Goal: Task Accomplishment & Management: Manage account settings

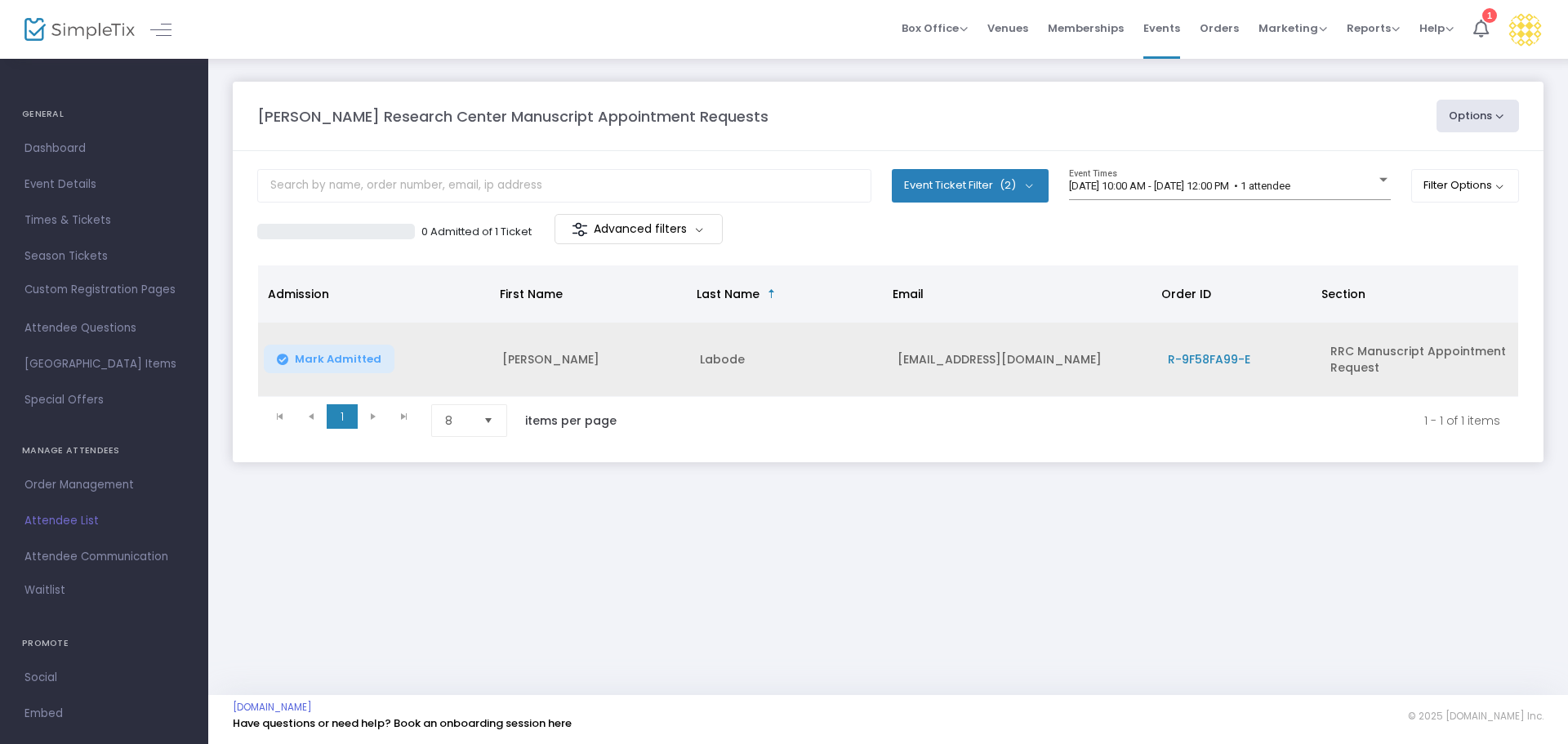
click at [327, 359] on span "Mark Admitted" at bounding box center [338, 359] width 87 height 13
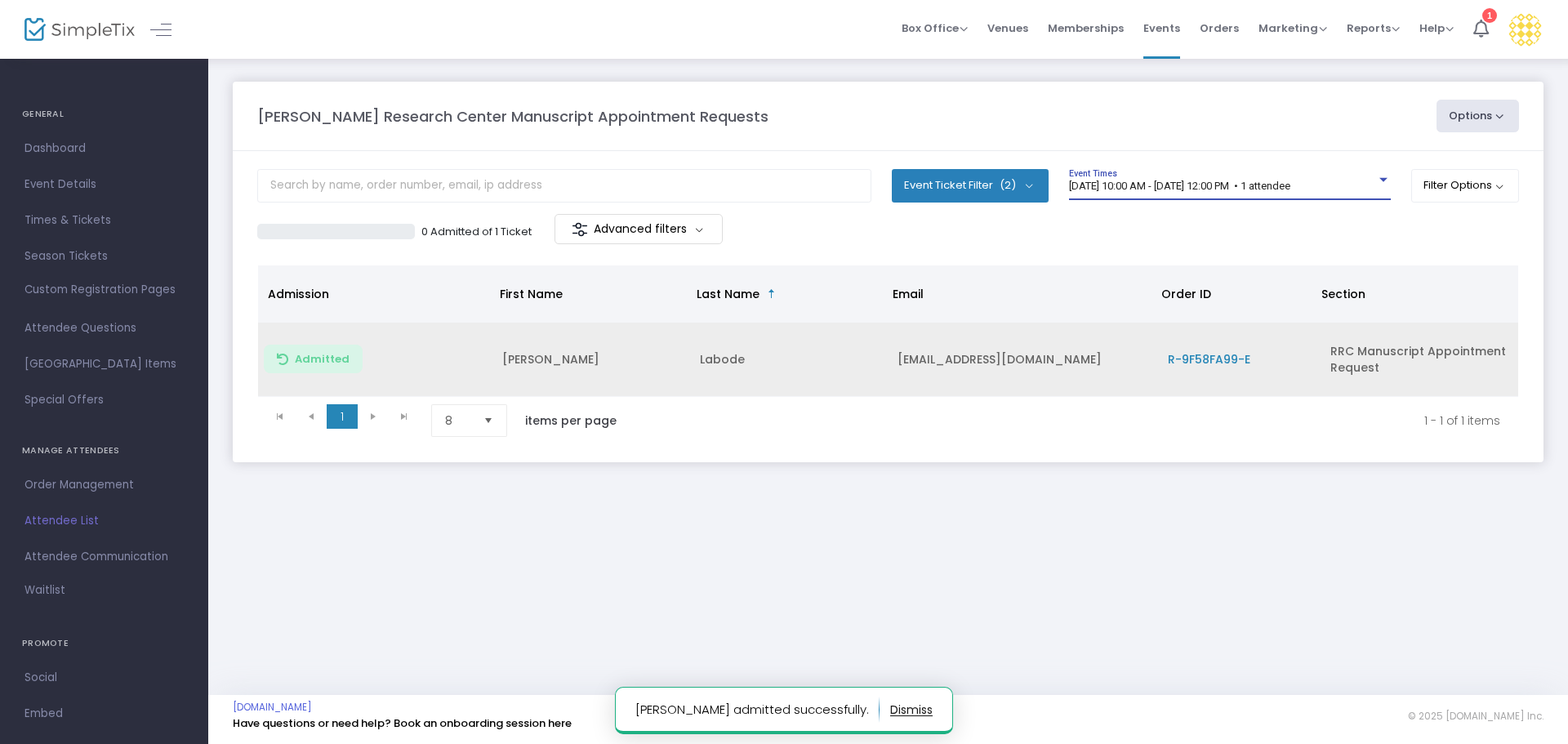
click at [1171, 188] on span "[DATE] 10:00 AM - [DATE] 12:00 PM • 1 attendee" at bounding box center [1179, 186] width 221 height 12
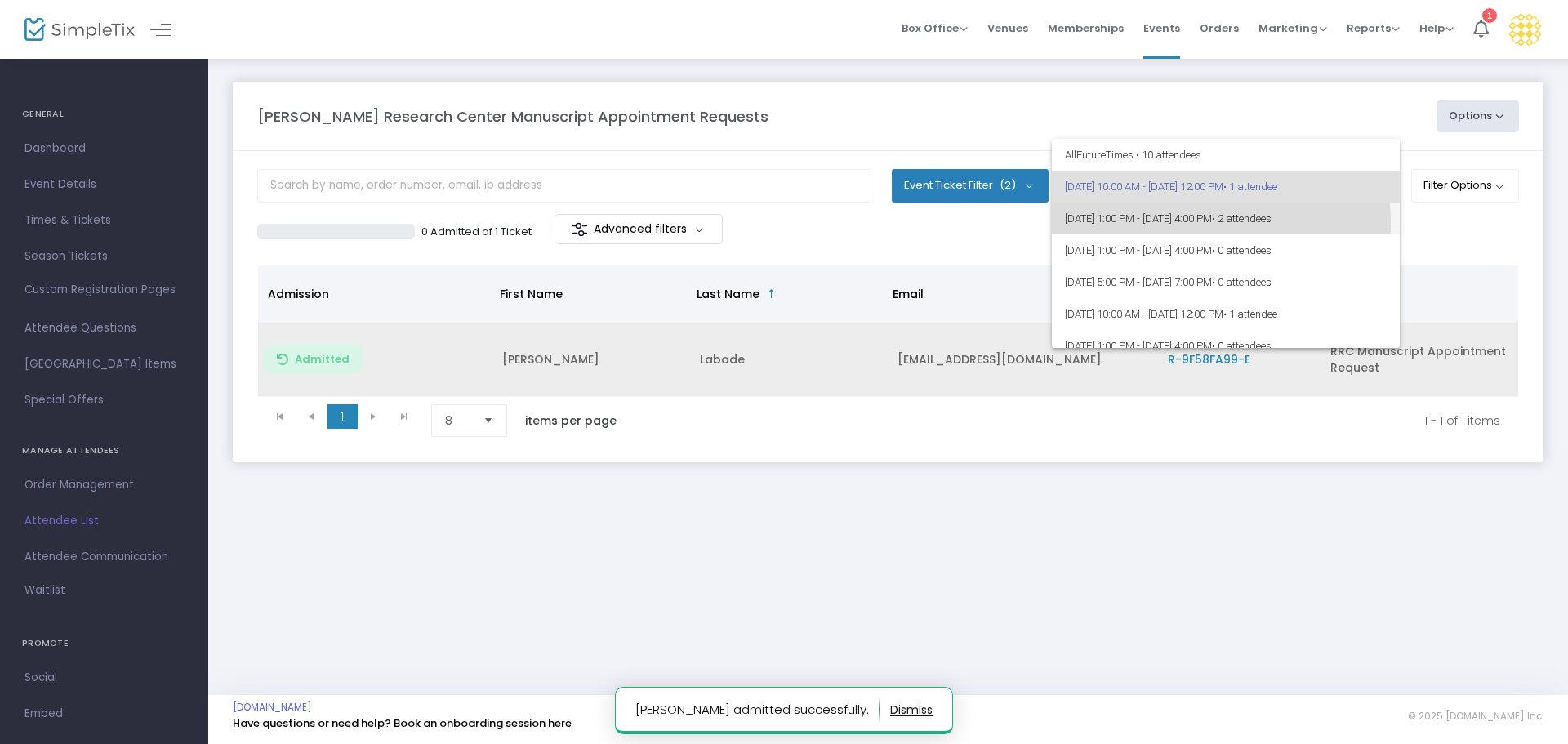
click at [1162, 223] on span "[DATE] 1:00 PM - [DATE] 4:00 PM • 2 attendees" at bounding box center [1225, 218] width 322 height 32
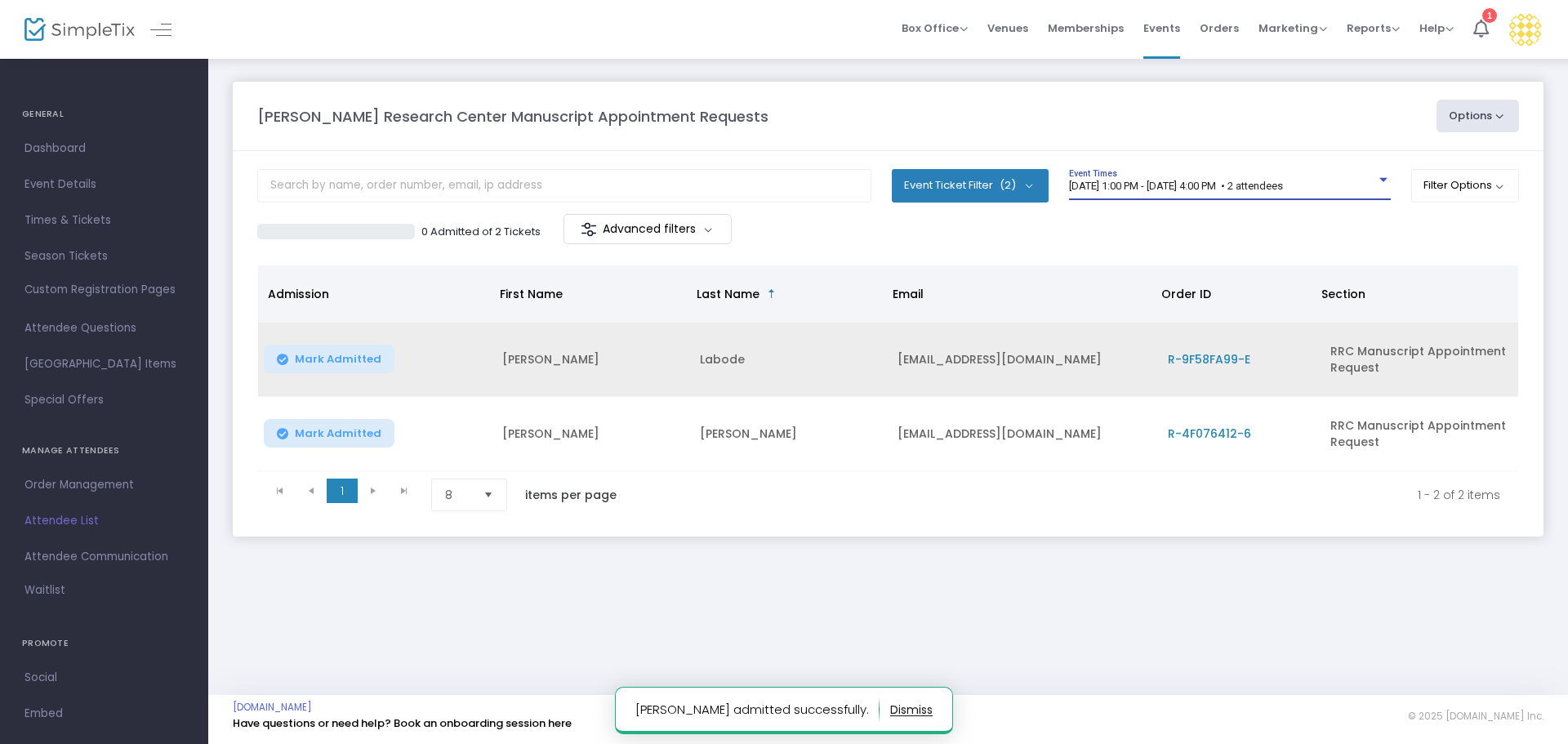
click at [1110, 194] on div "[DATE] 1:00 PM - [DATE] 4:00 PM • 2 attendees Event Times" at bounding box center [1230, 185] width 322 height 31
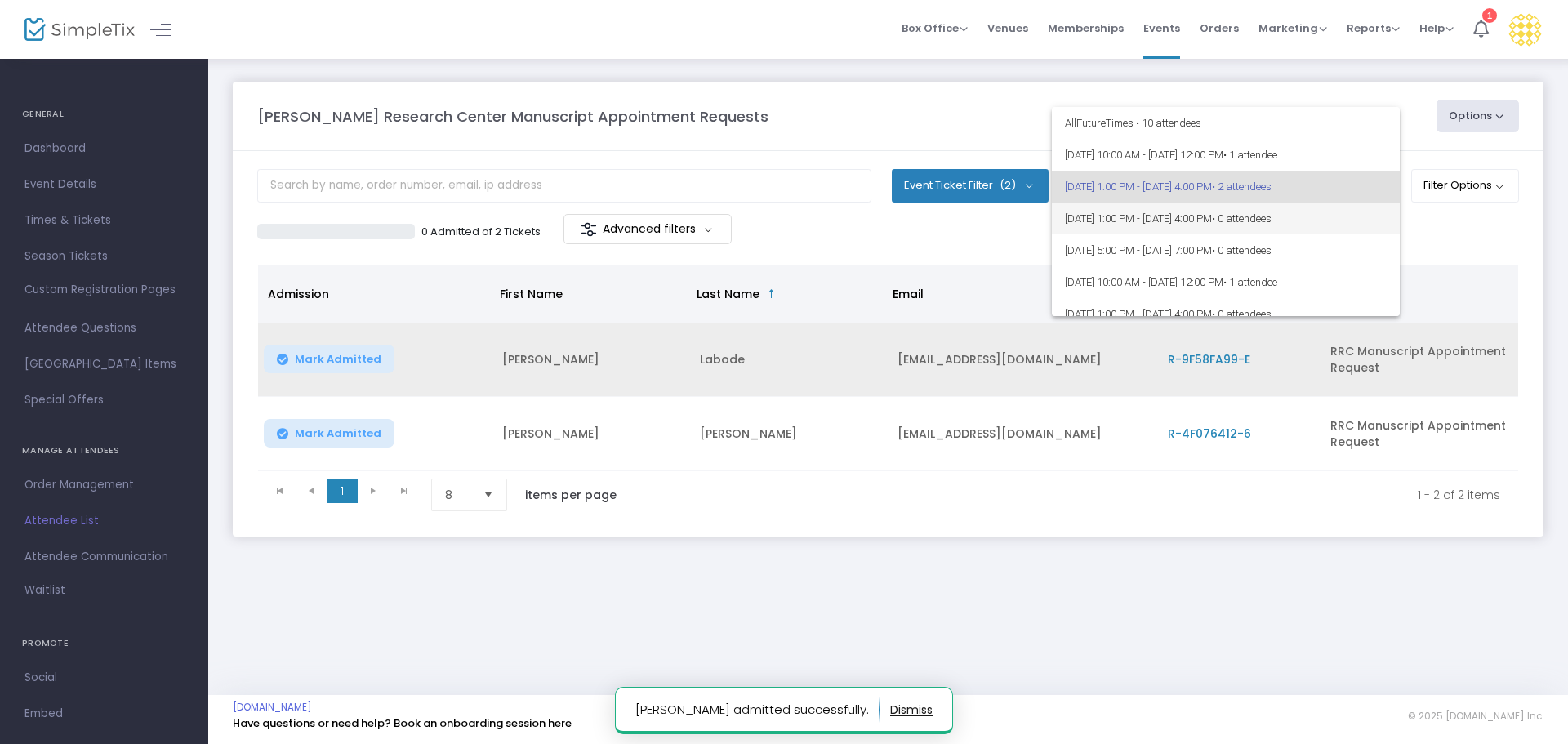
click at [1178, 227] on span "[DATE] 1:00 PM - [DATE] 4:00 PM • 0 attendees" at bounding box center [1225, 218] width 322 height 32
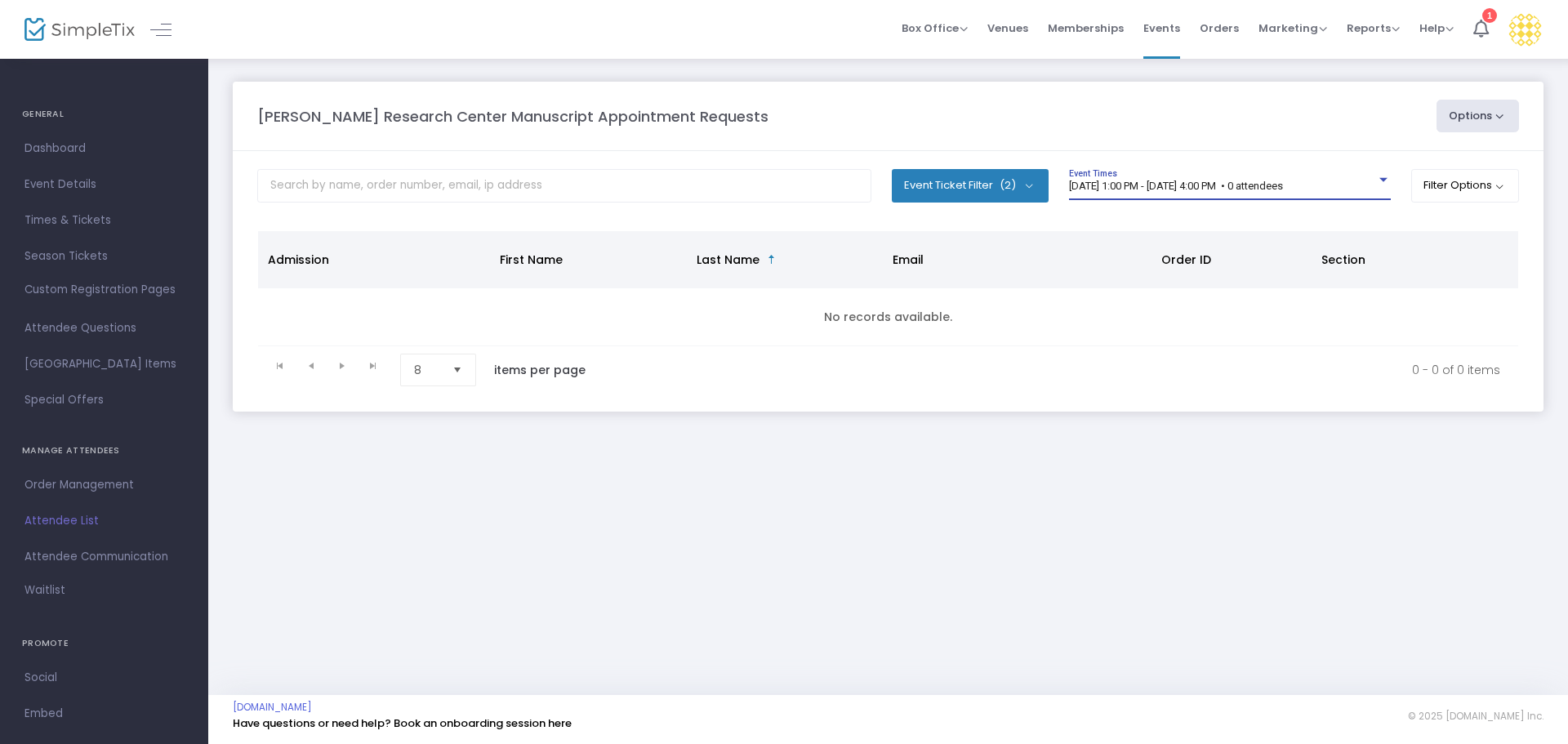
click at [1157, 188] on span "[DATE] 1:00 PM - [DATE] 4:00 PM • 0 attendees" at bounding box center [1176, 186] width 214 height 12
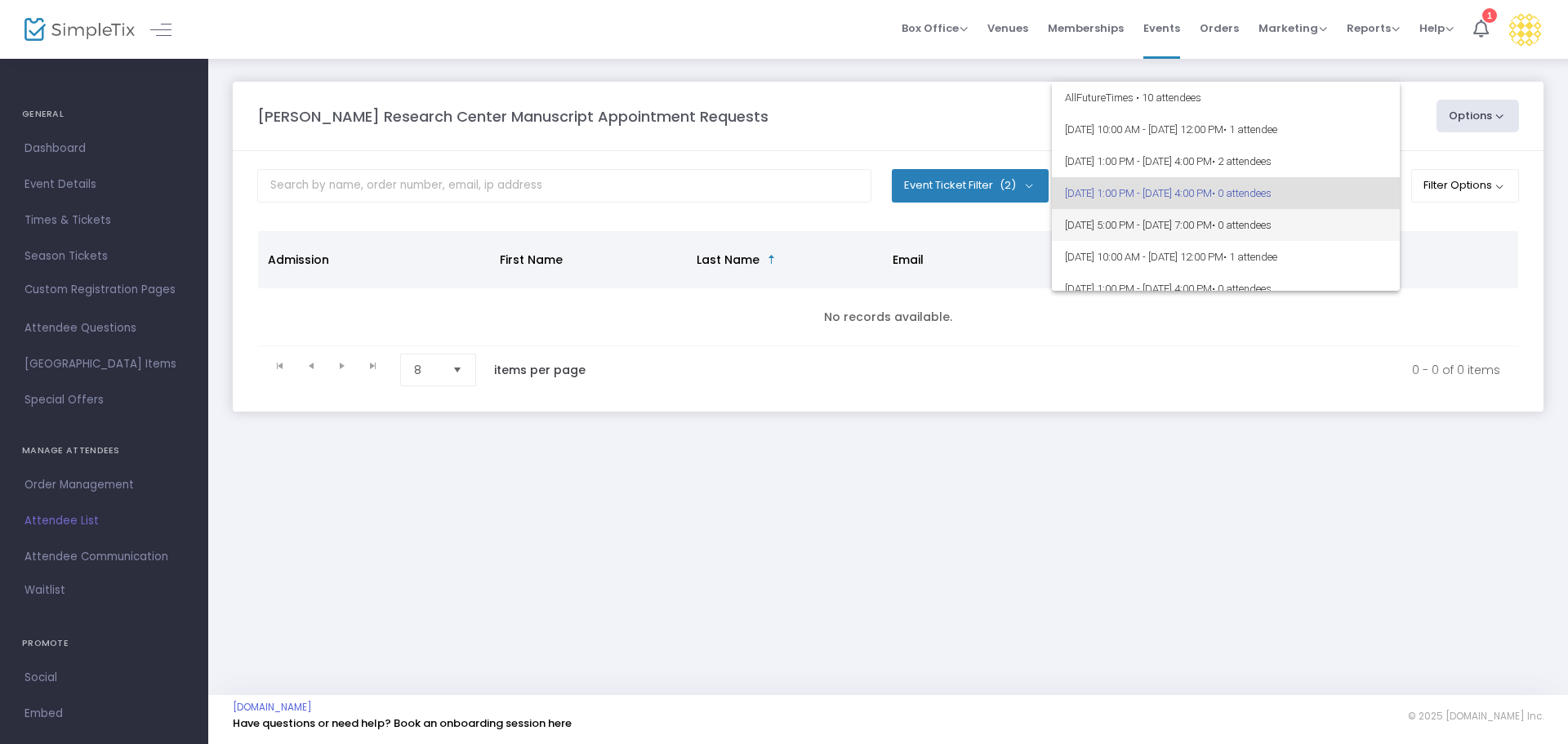
scroll to position [7, 0]
click at [1171, 220] on span "[DATE] 5:00 PM - [DATE] 7:00 PM • 0 attendees" at bounding box center [1225, 217] width 322 height 32
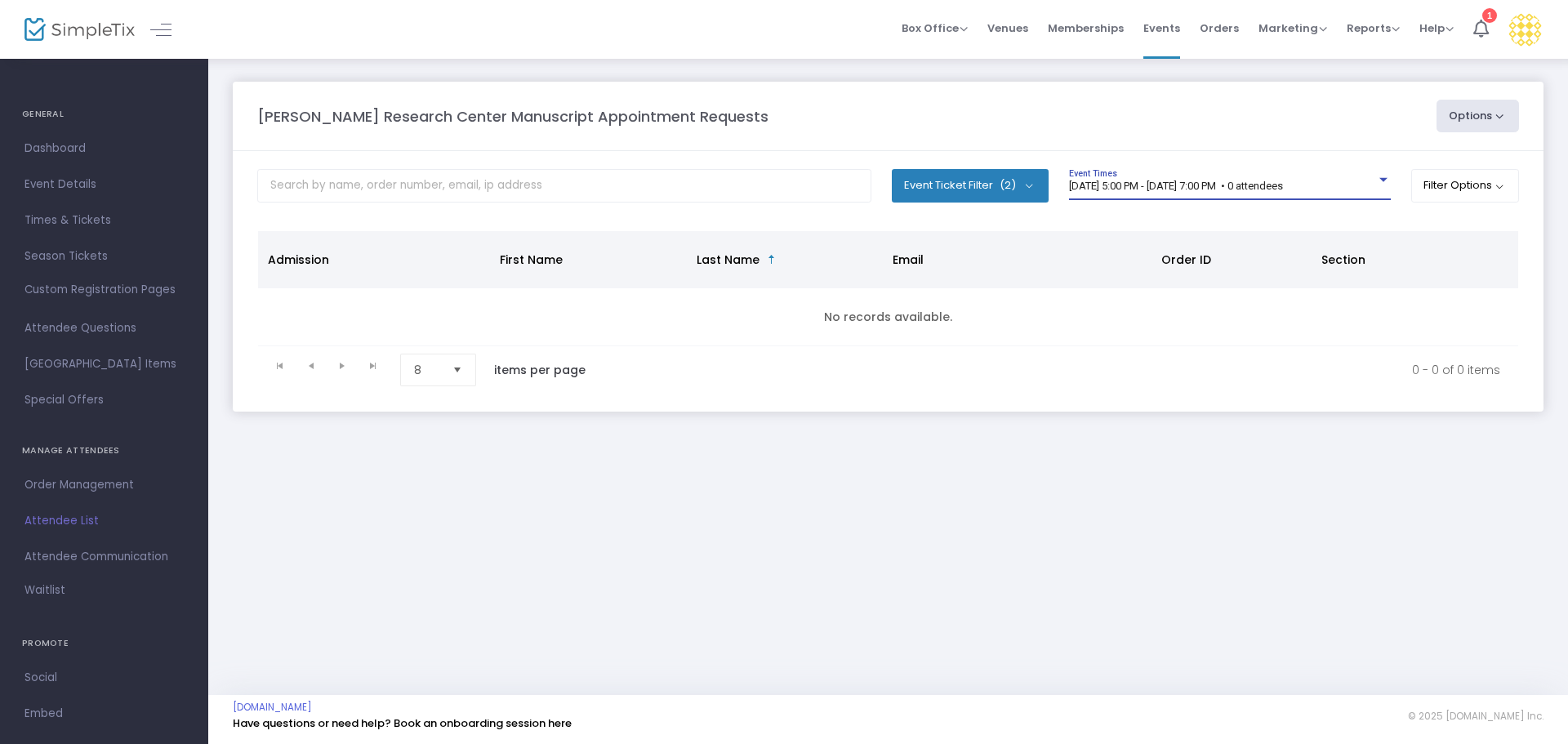
click at [1162, 178] on div "[DATE] 5:00 PM - [DATE] 7:00 PM • 0 attendees Event Times" at bounding box center [1230, 185] width 322 height 31
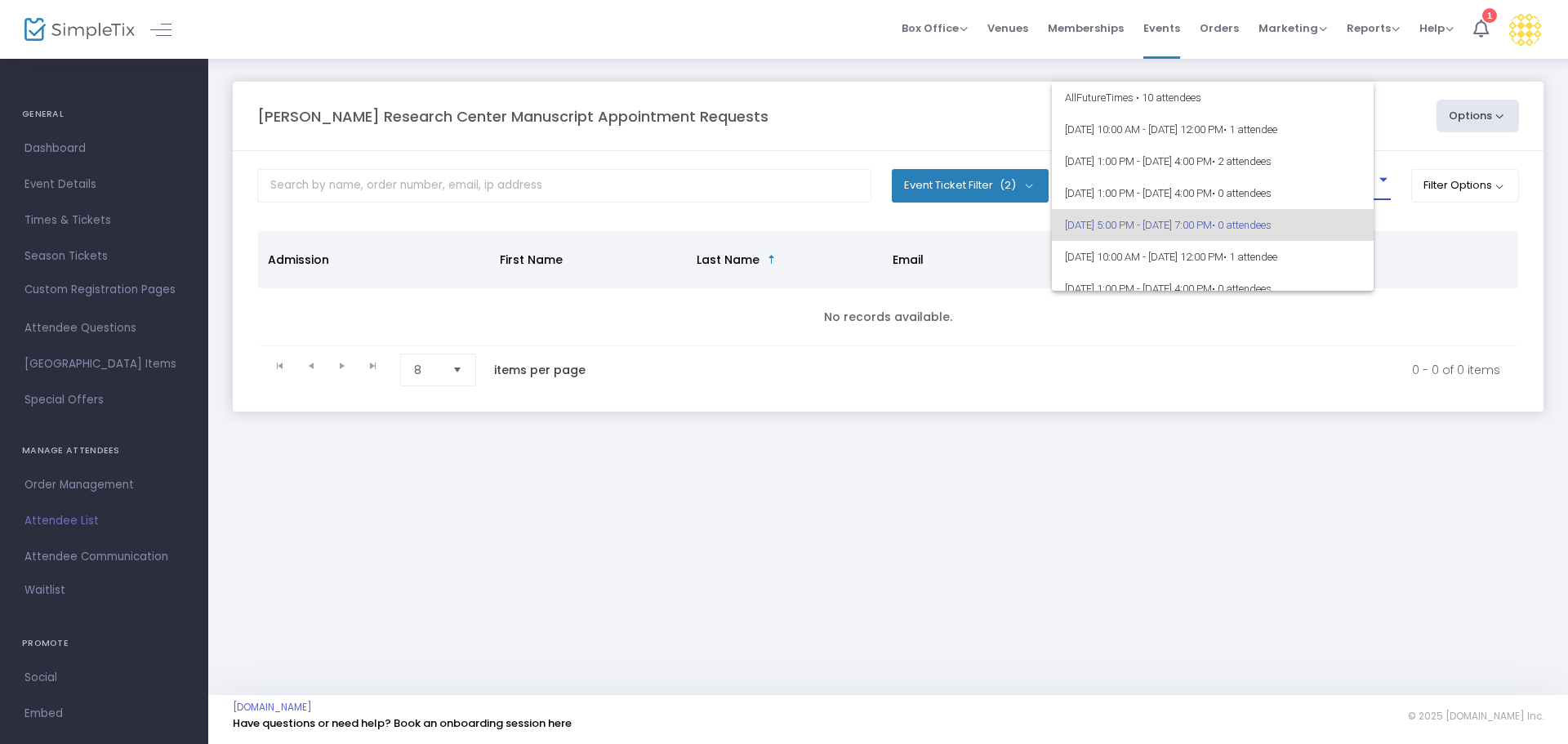
scroll to position [39, 0]
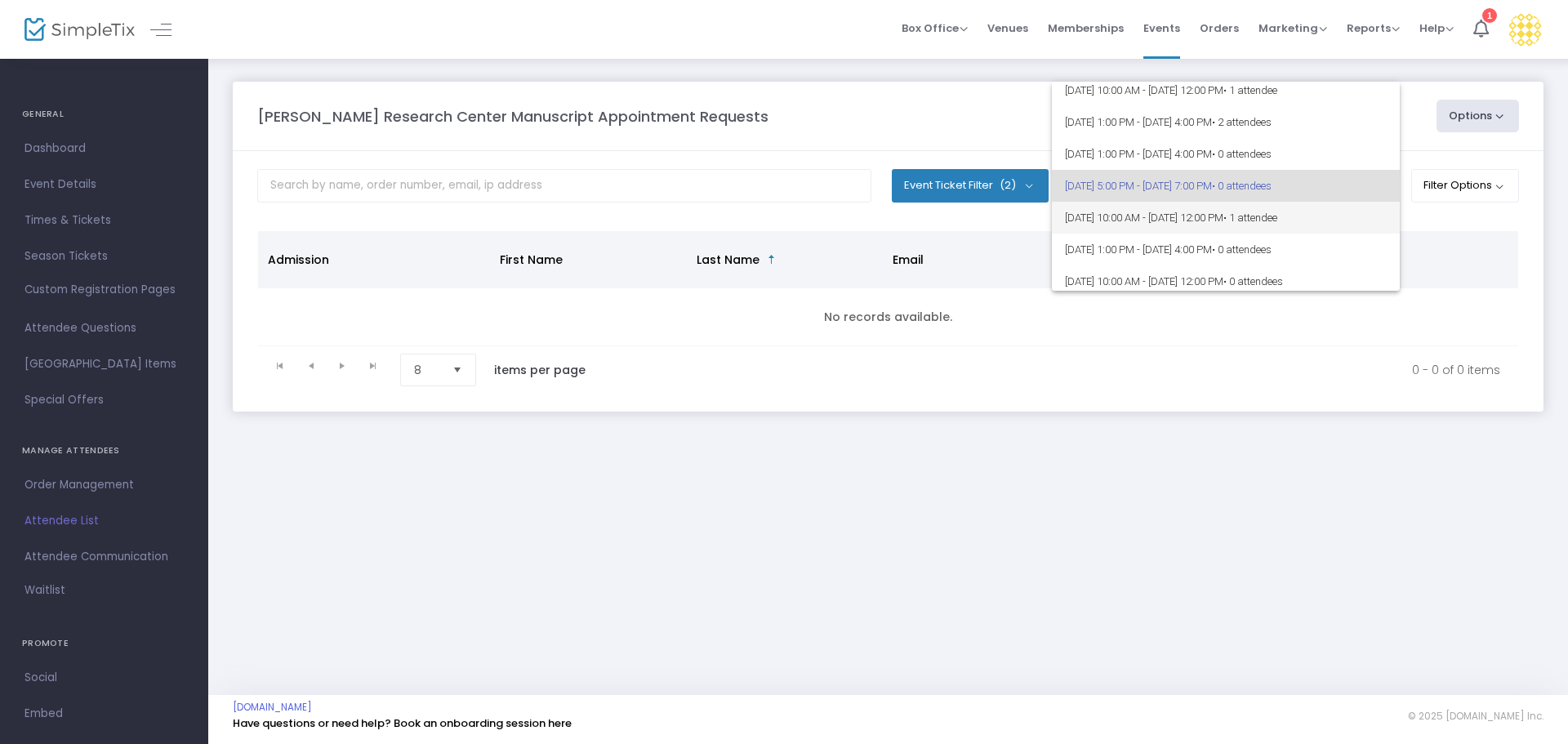
click at [1168, 213] on span "[DATE] 10:00 AM - [DATE] 12:00 PM • 1 attendee" at bounding box center [1225, 217] width 322 height 32
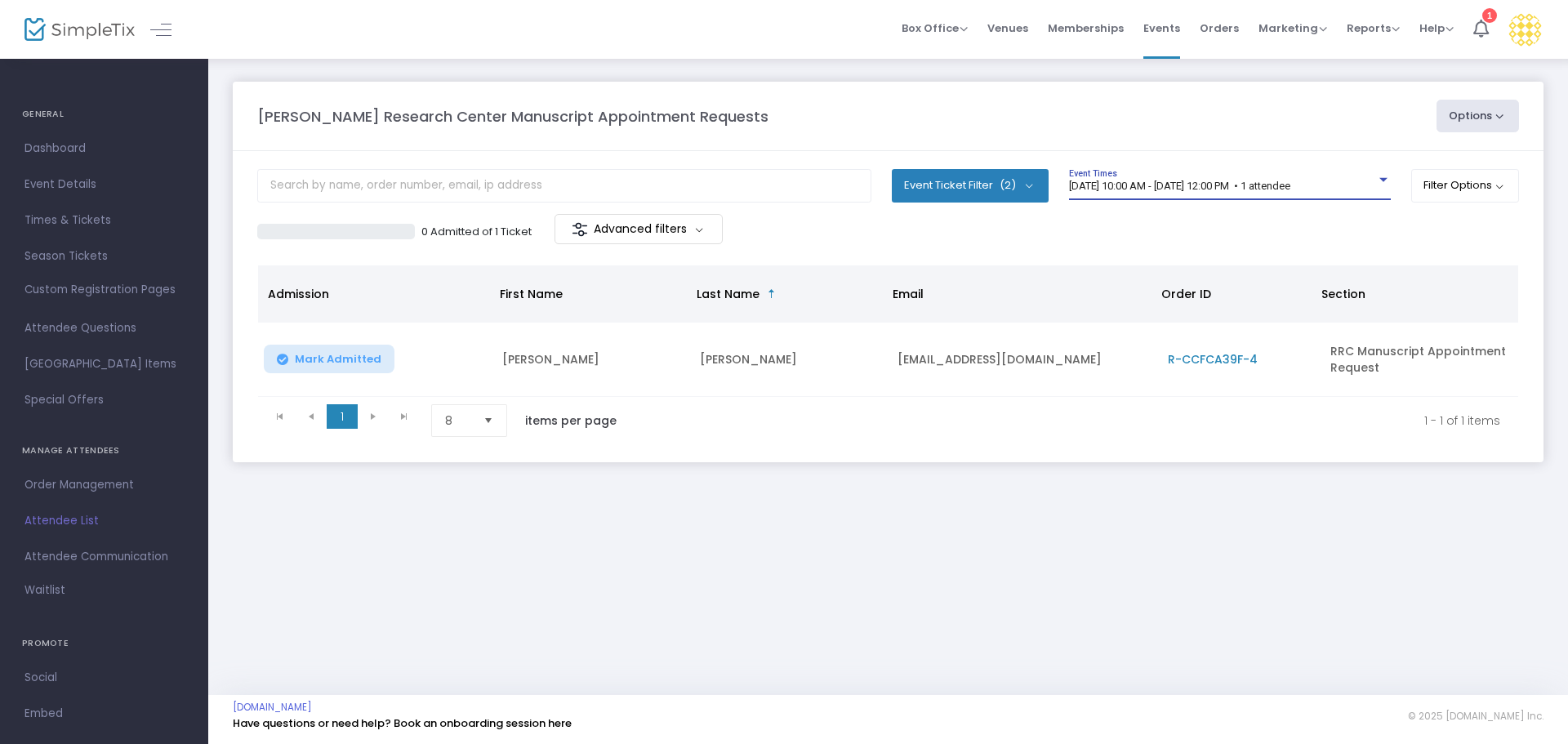
click at [1086, 182] on span "[DATE] 10:00 AM - [DATE] 12:00 PM • 1 attendee" at bounding box center [1179, 186] width 221 height 12
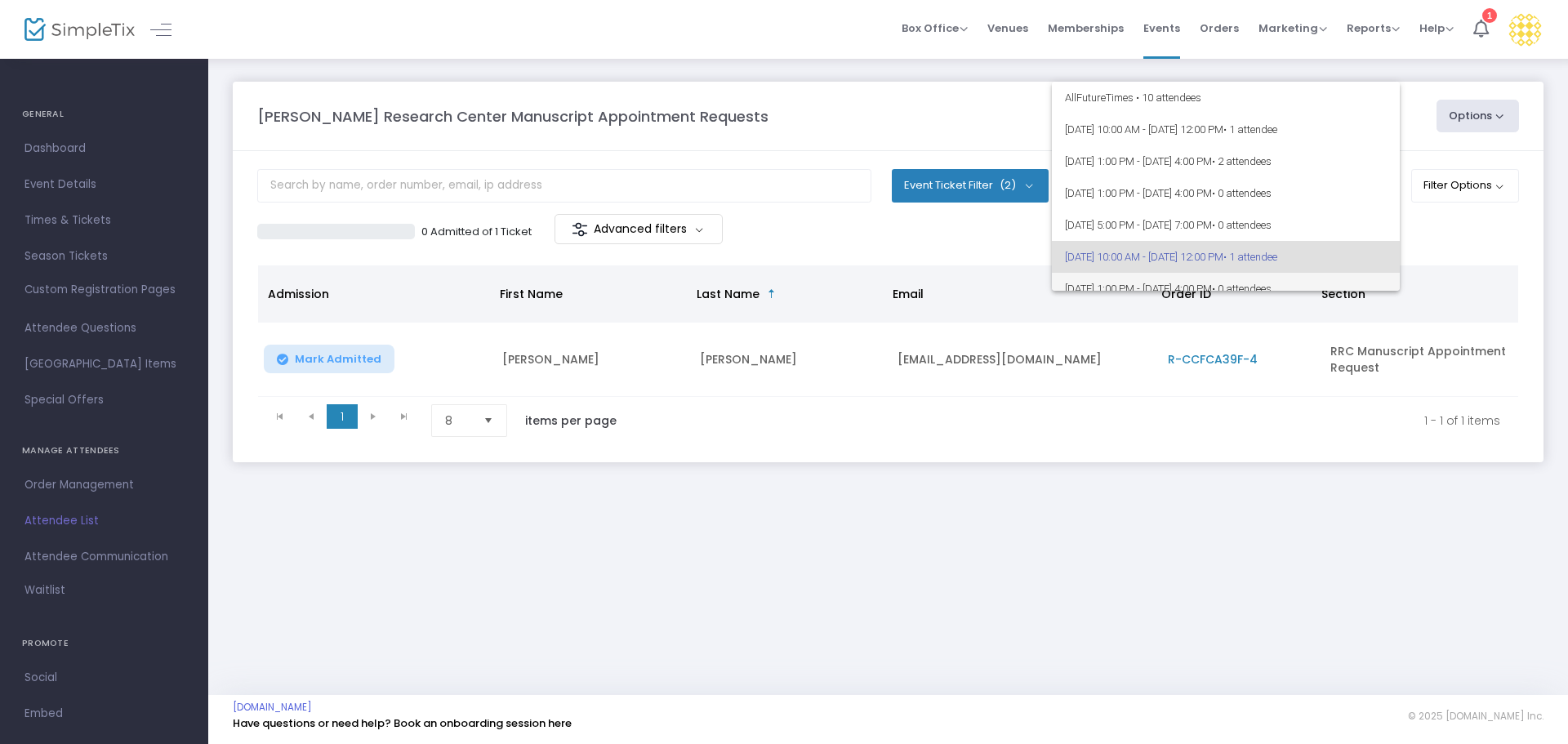
scroll to position [71, 0]
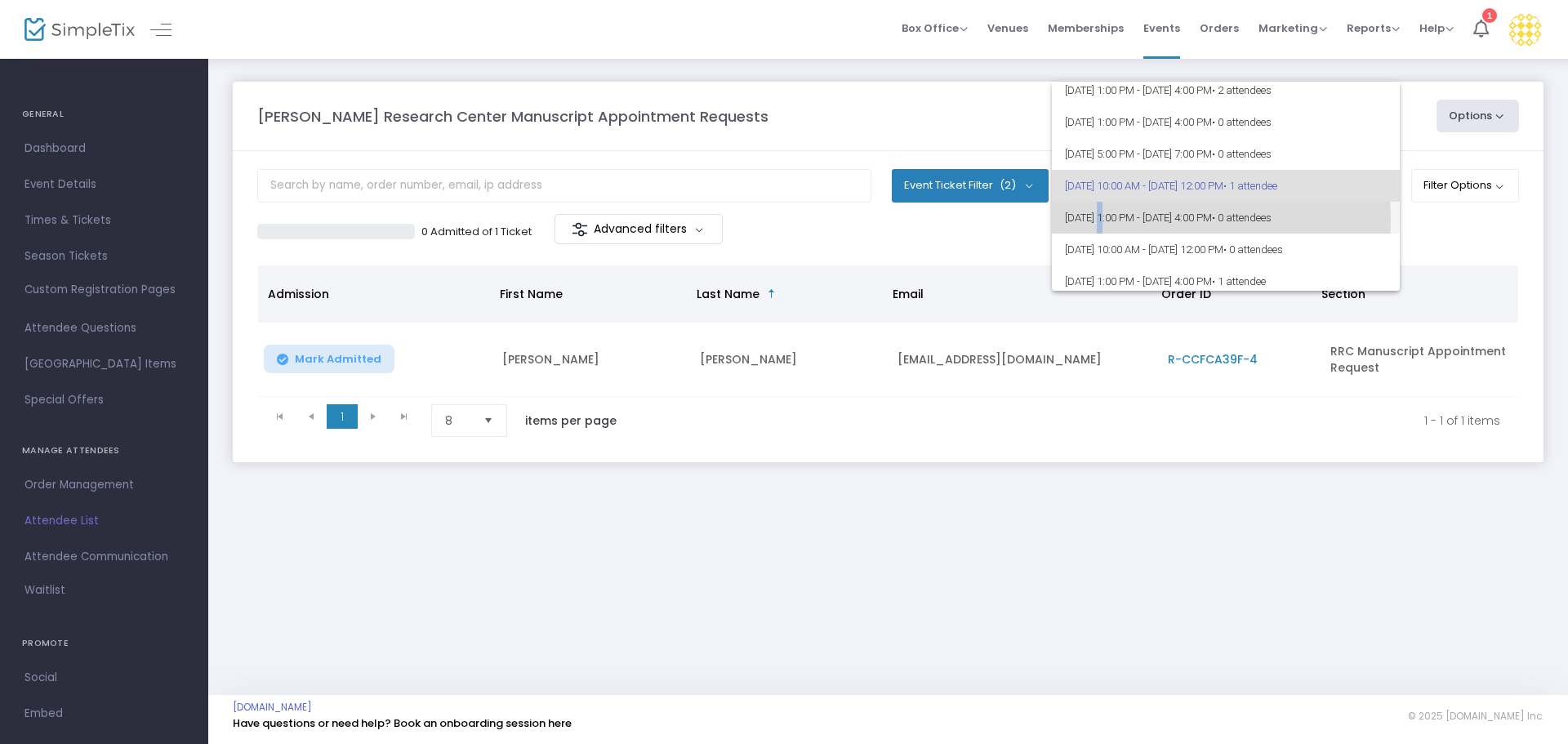
click at [1100, 222] on span "[DATE] 1:00 PM - [DATE] 4:00 PM • 0 attendees" at bounding box center [1225, 217] width 322 height 32
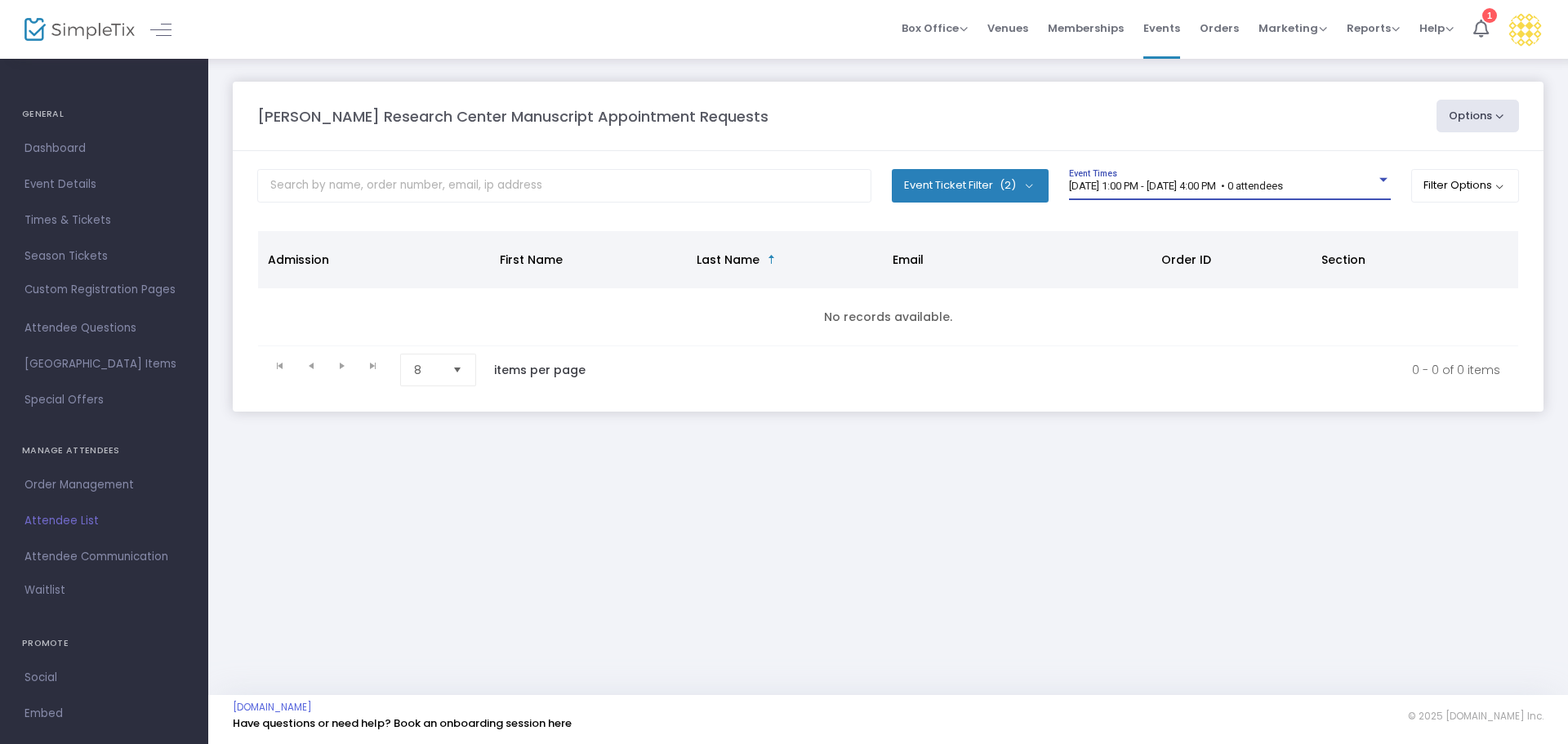
click at [1098, 192] on div "[DATE] 1:00 PM - [DATE] 4:00 PM • 0 attendees" at bounding box center [1223, 187] width 307 height 12
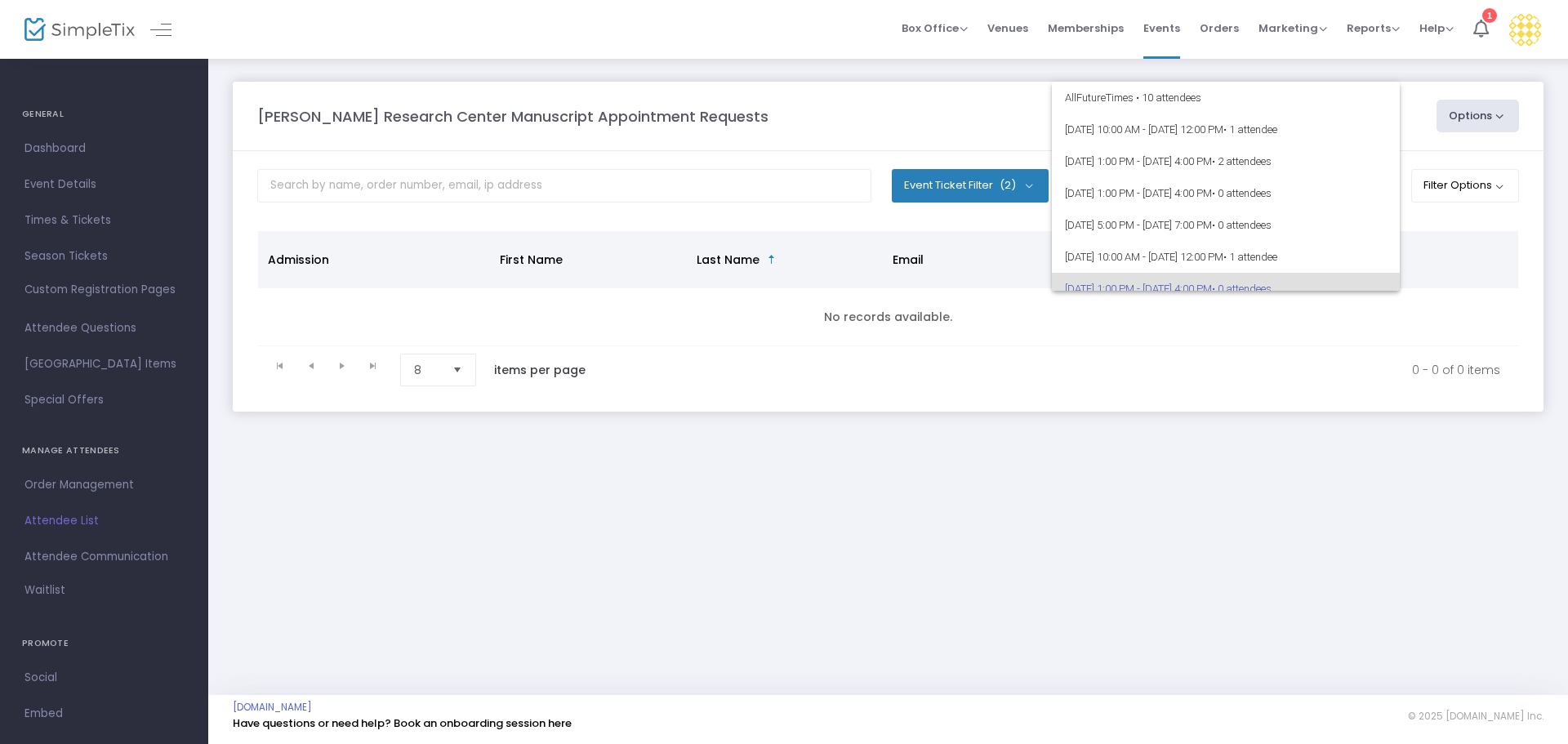
scroll to position [103, 0]
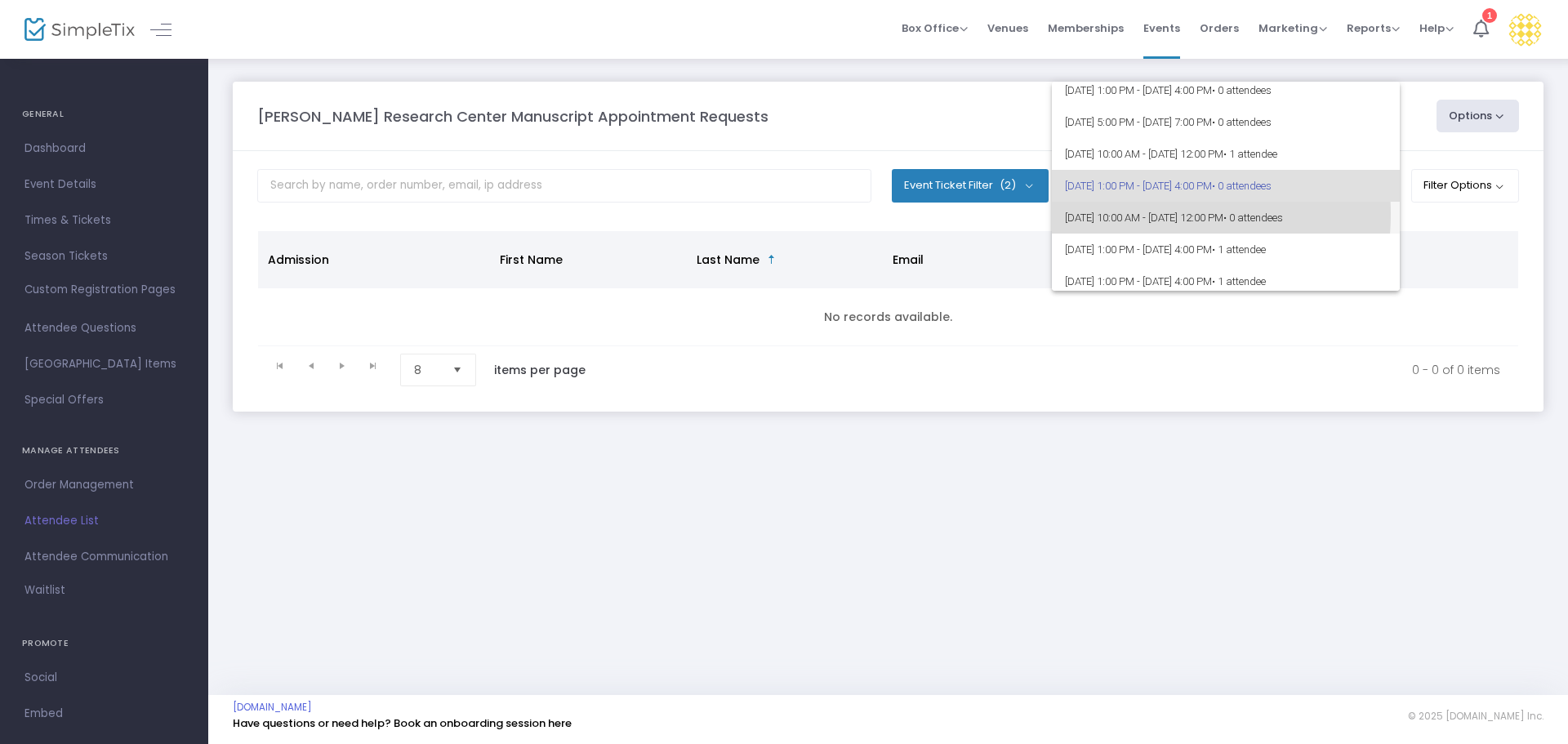
click at [1112, 214] on span "[DATE] 10:00 AM - [DATE] 12:00 PM • 0 attendees" at bounding box center [1225, 217] width 322 height 32
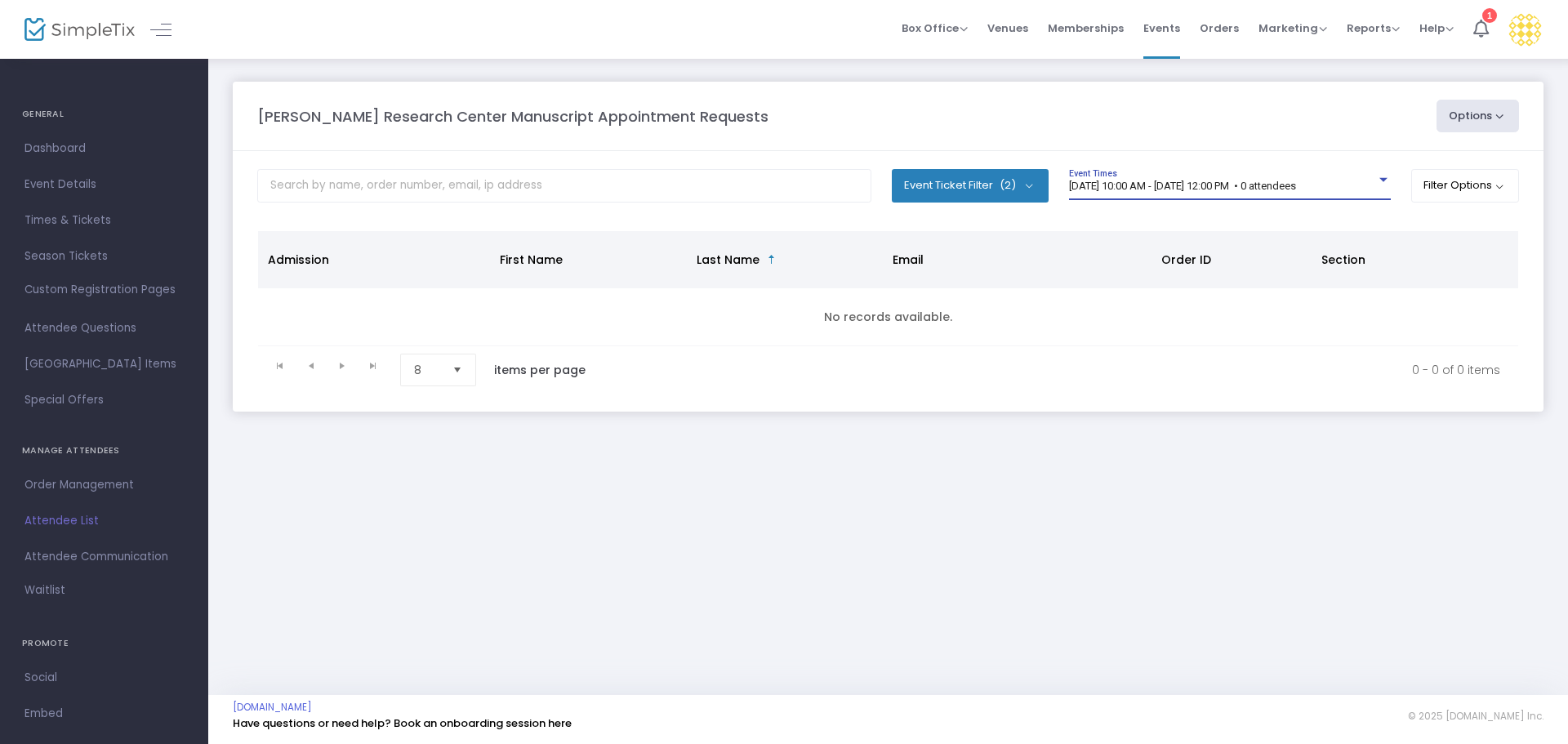
click at [1128, 188] on span "[DATE] 10:00 AM - [DATE] 12:00 PM • 0 attendees" at bounding box center [1183, 186] width 227 height 12
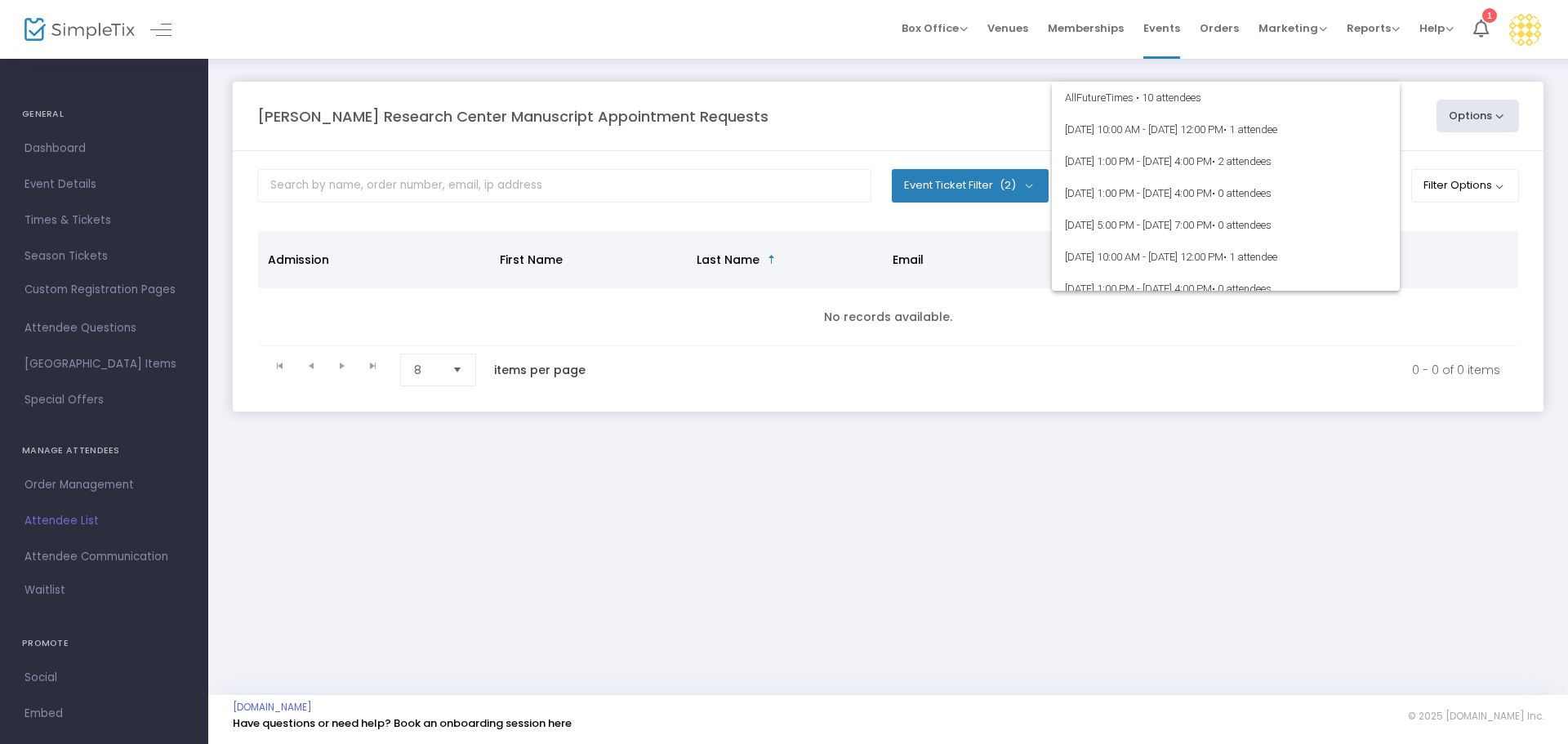
scroll to position [135, 0]
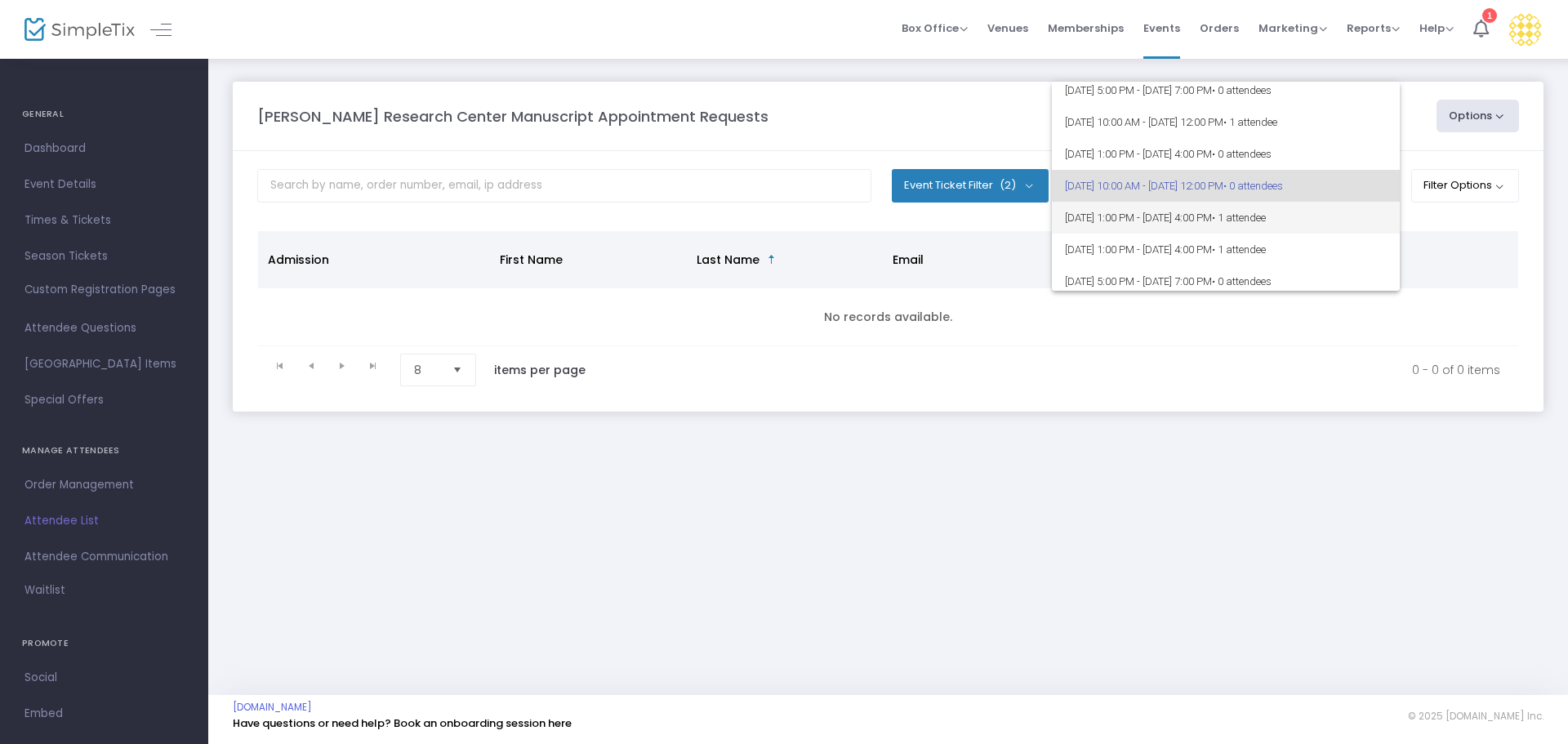
click at [1130, 218] on span "[DATE] 1:00 PM - [DATE] 4:00 PM • 1 attendee" at bounding box center [1225, 217] width 322 height 32
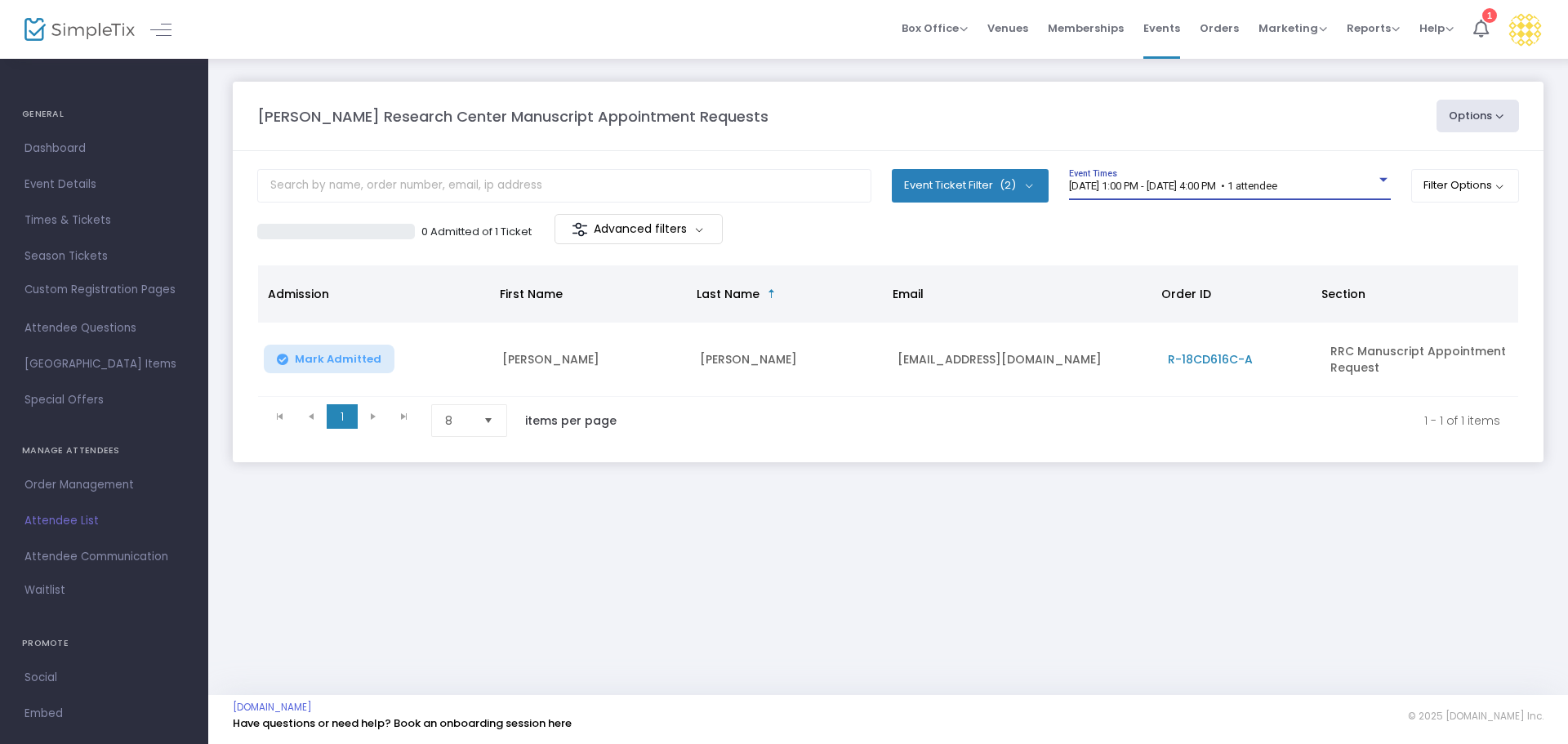
click at [1134, 176] on div "[DATE] 1:00 PM - [DATE] 4:00 PM • 1 attendee Event Times" at bounding box center [1230, 185] width 322 height 31
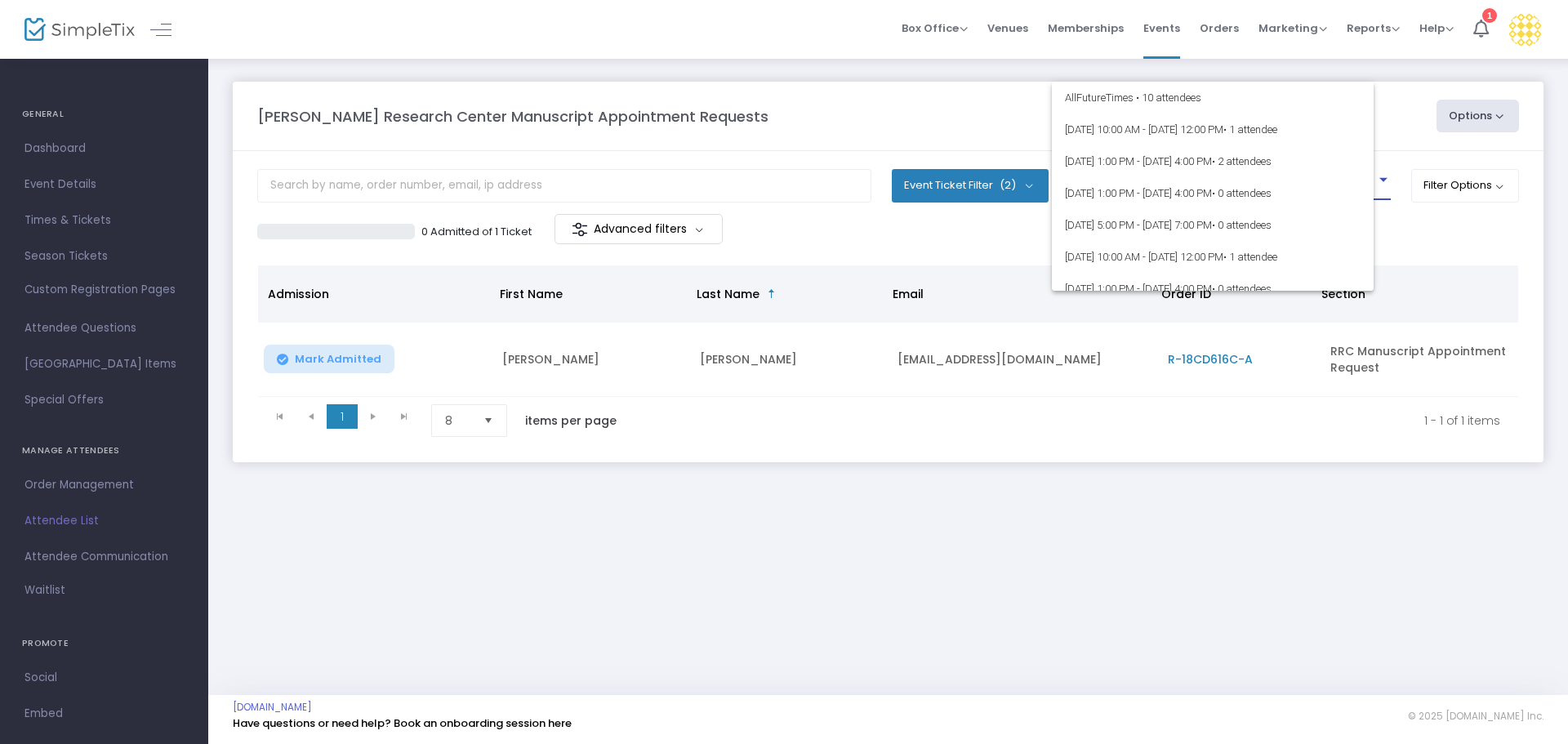
scroll to position [167, 0]
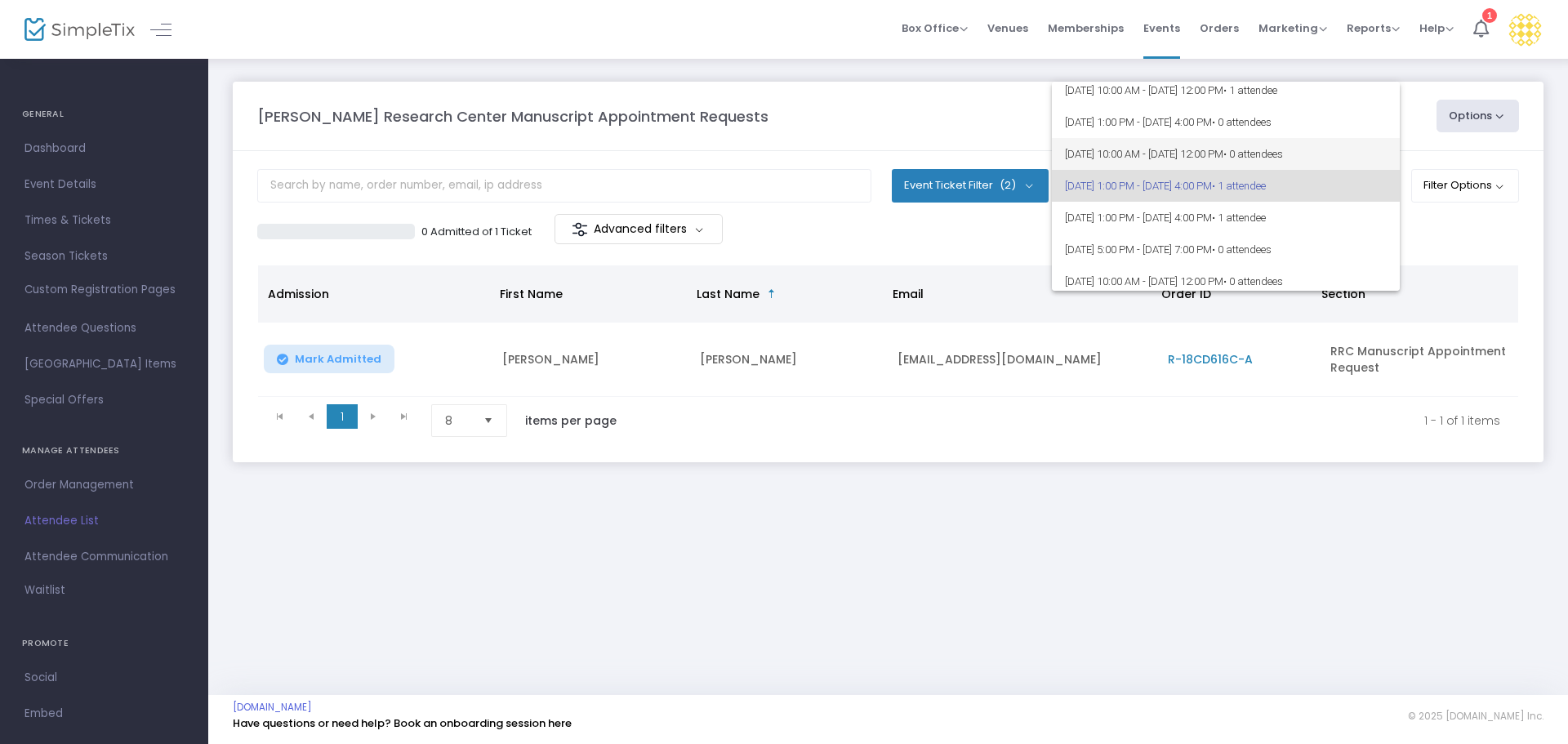
click at [1129, 151] on span "[DATE] 10:00 AM - [DATE] 12:00 PM • 0 attendees" at bounding box center [1225, 154] width 322 height 32
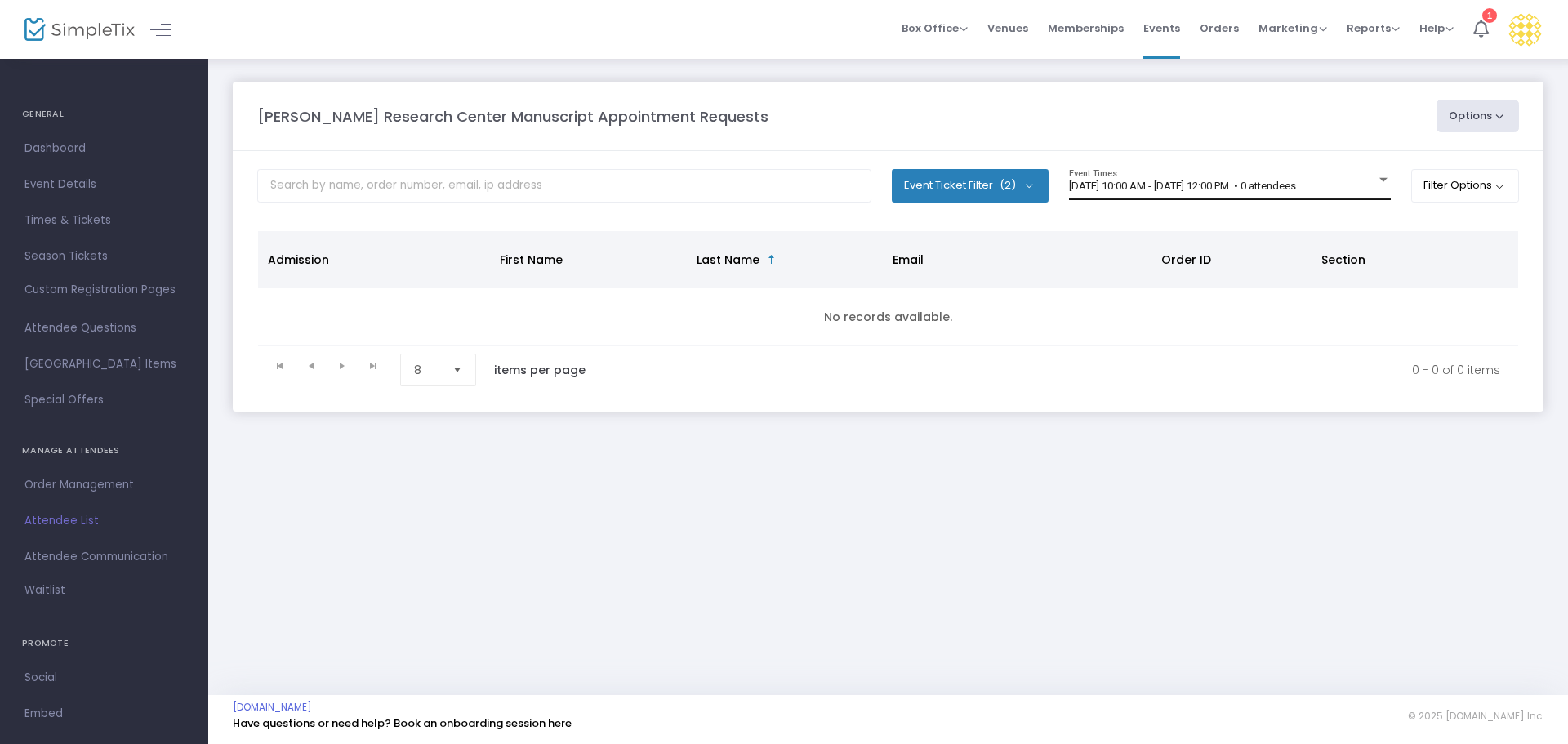
click at [1186, 173] on div "[DATE] 10:00 AM - [DATE] 12:00 PM • 0 attendees Event Times" at bounding box center [1230, 185] width 322 height 31
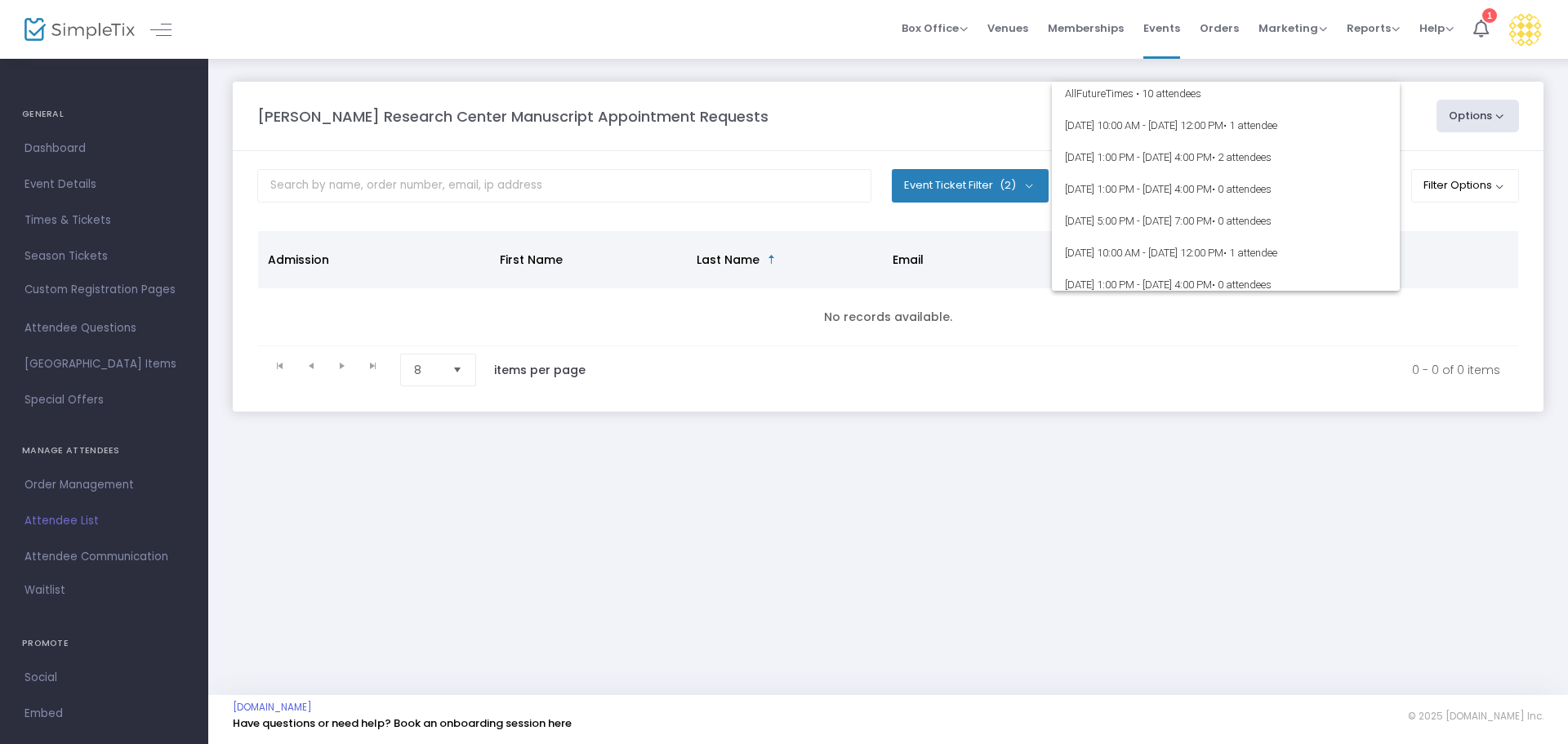
scroll to position [0, 0]
click at [1174, 124] on span "[DATE] 10:00 AM - [DATE] 12:00 PM • 1 attendee" at bounding box center [1225, 129] width 322 height 32
